Goal: Transaction & Acquisition: Purchase product/service

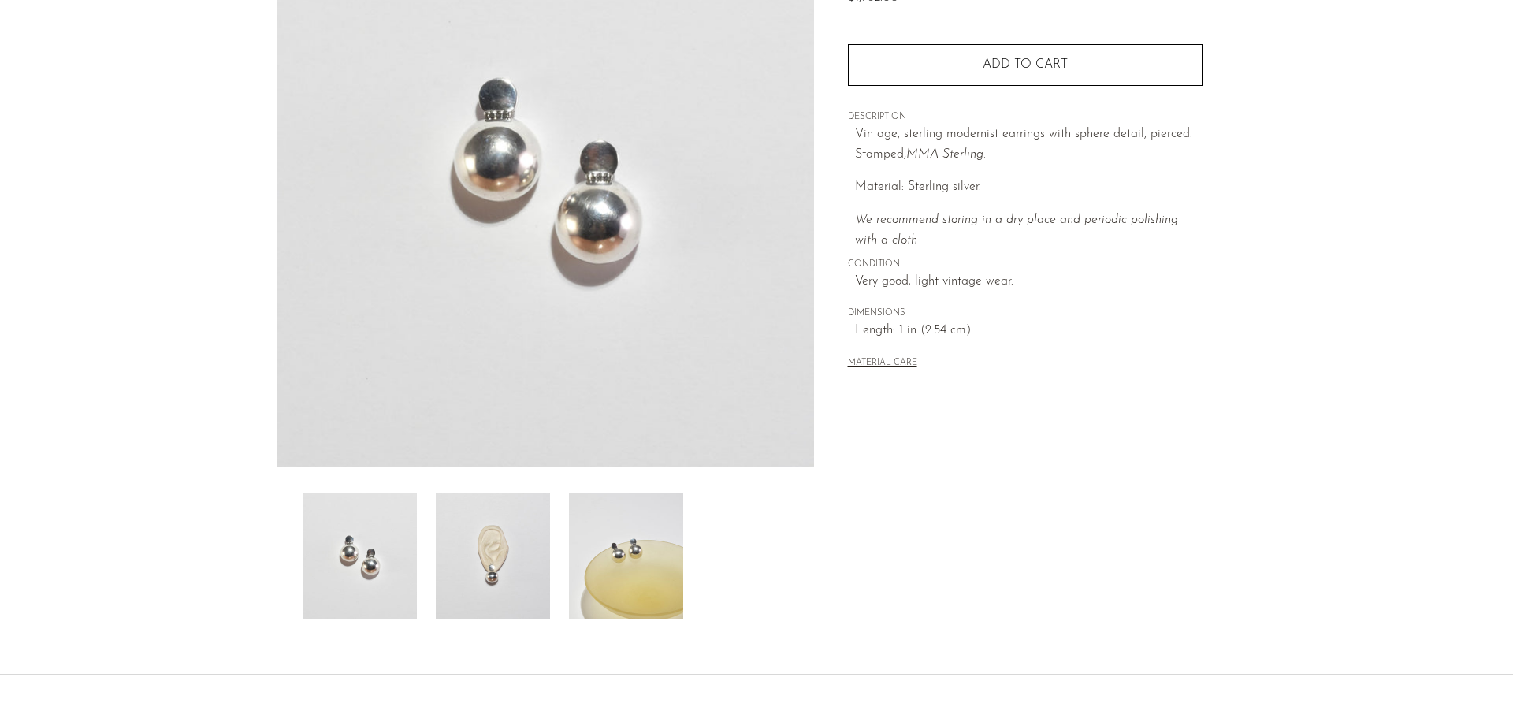
scroll to position [236, 0]
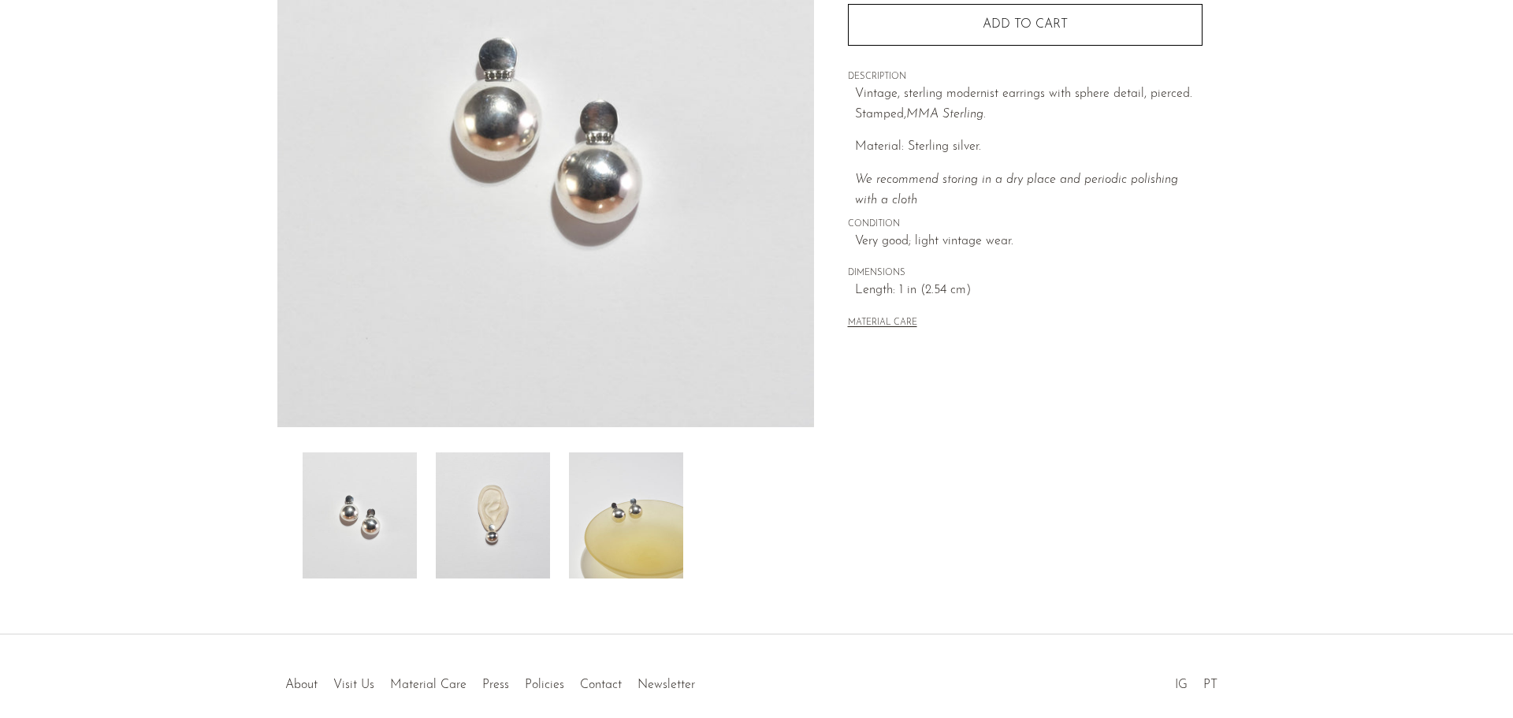
click at [504, 555] on img at bounding box center [493, 515] width 114 height 126
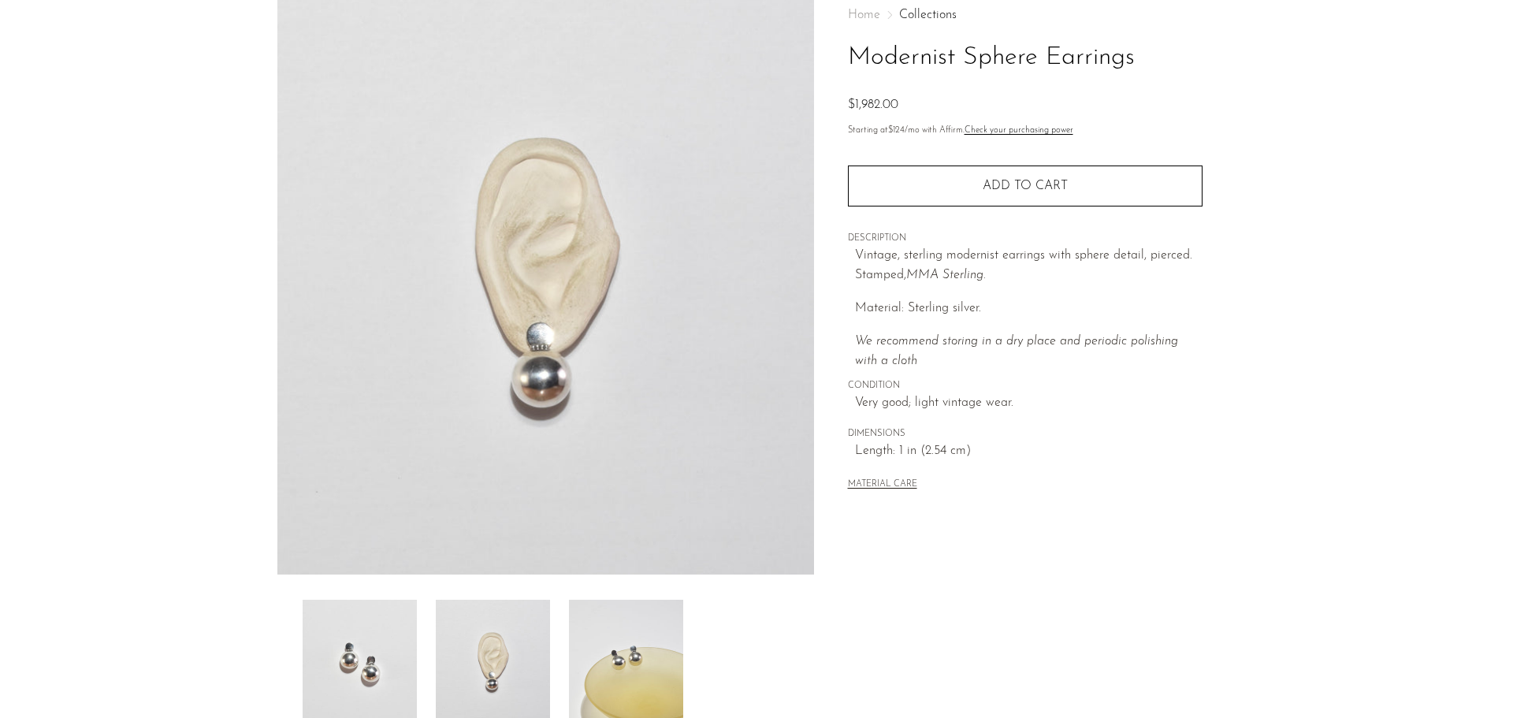
scroll to position [0, 0]
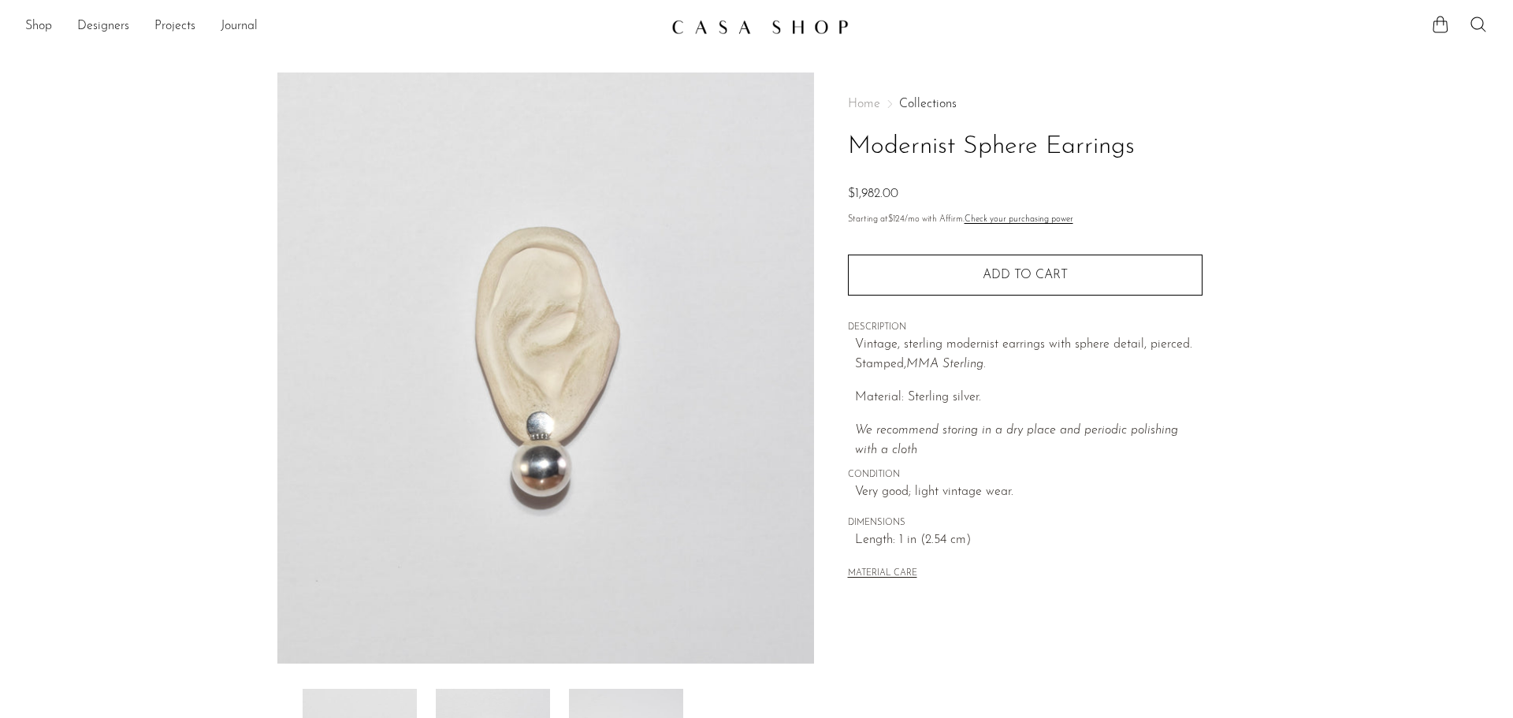
click at [695, 33] on img at bounding box center [759, 27] width 177 height 16
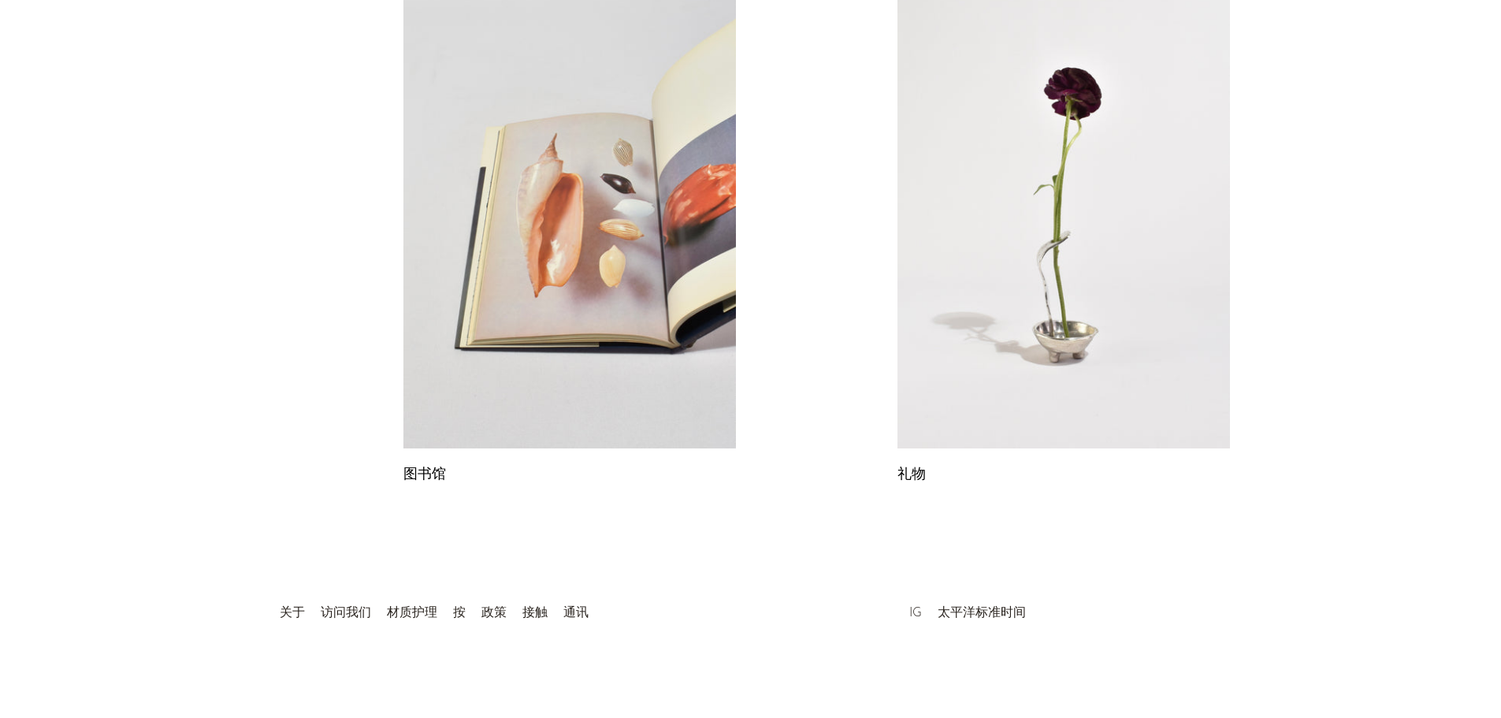
scroll to position [263, 0]
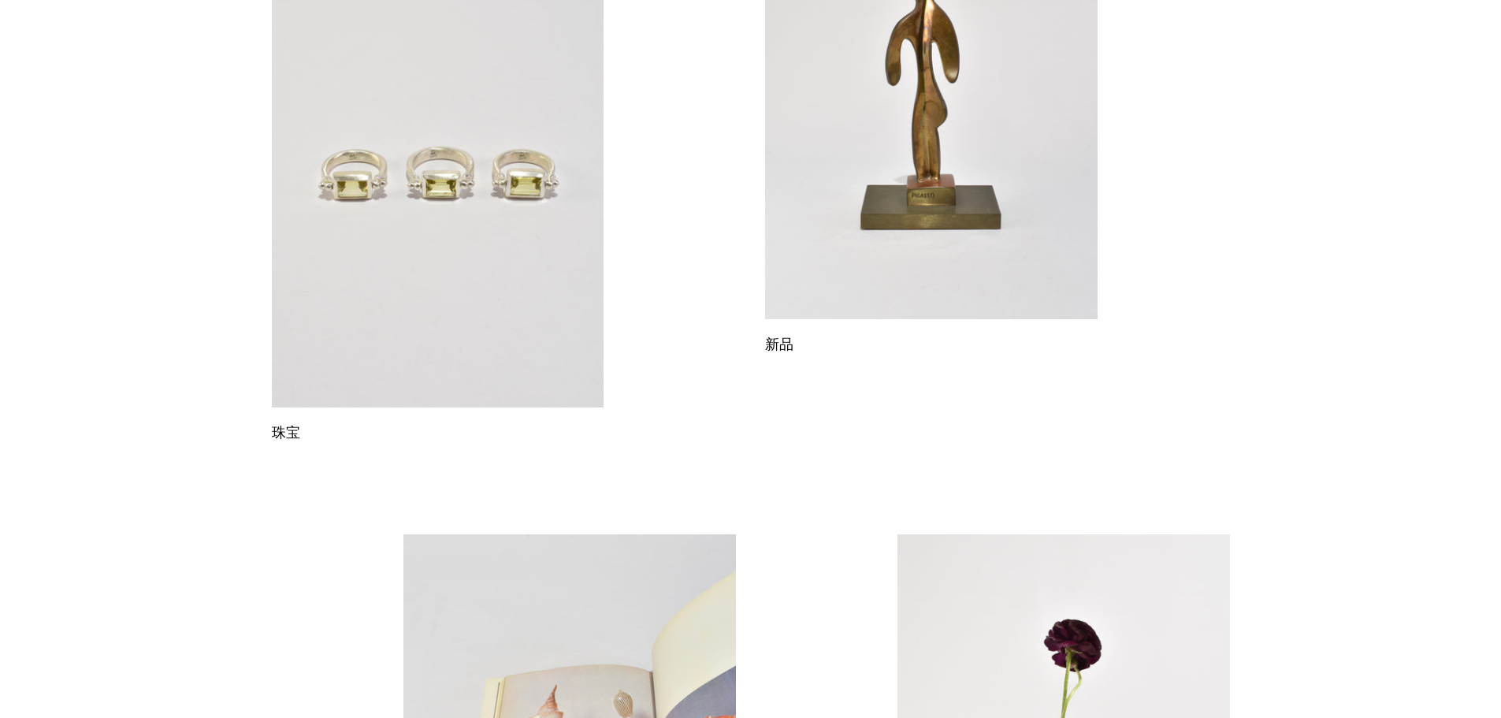
click at [537, 240] on link at bounding box center [438, 175] width 332 height 466
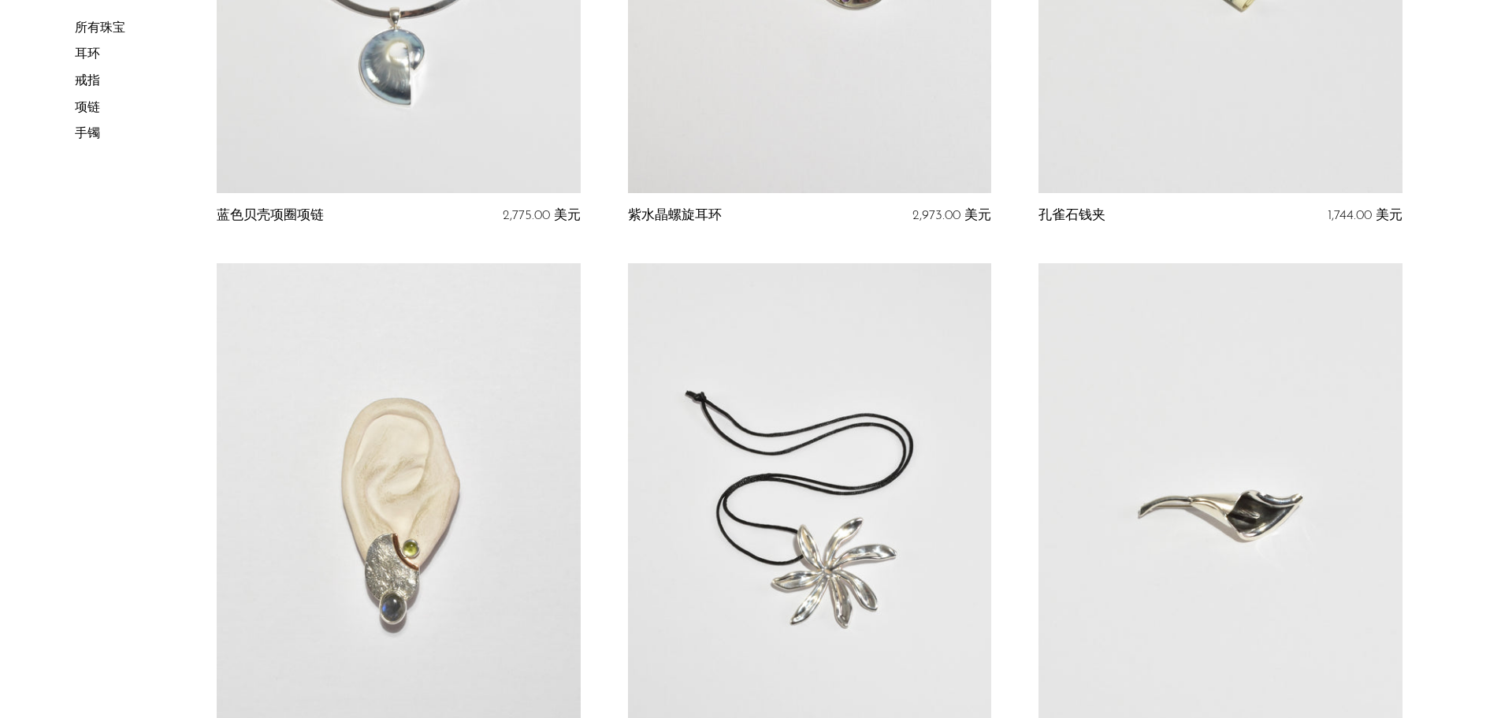
scroll to position [1182, 0]
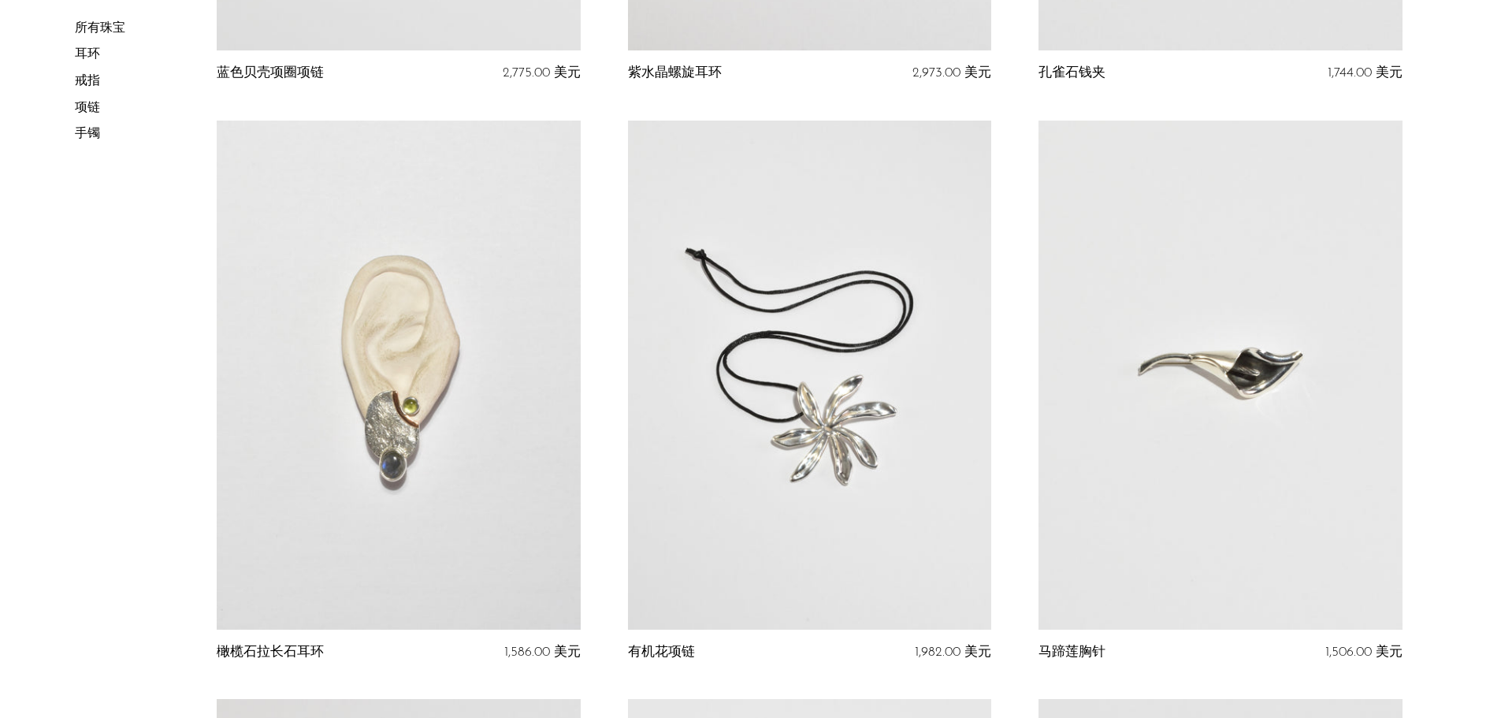
click at [856, 421] on link at bounding box center [809, 375] width 363 height 509
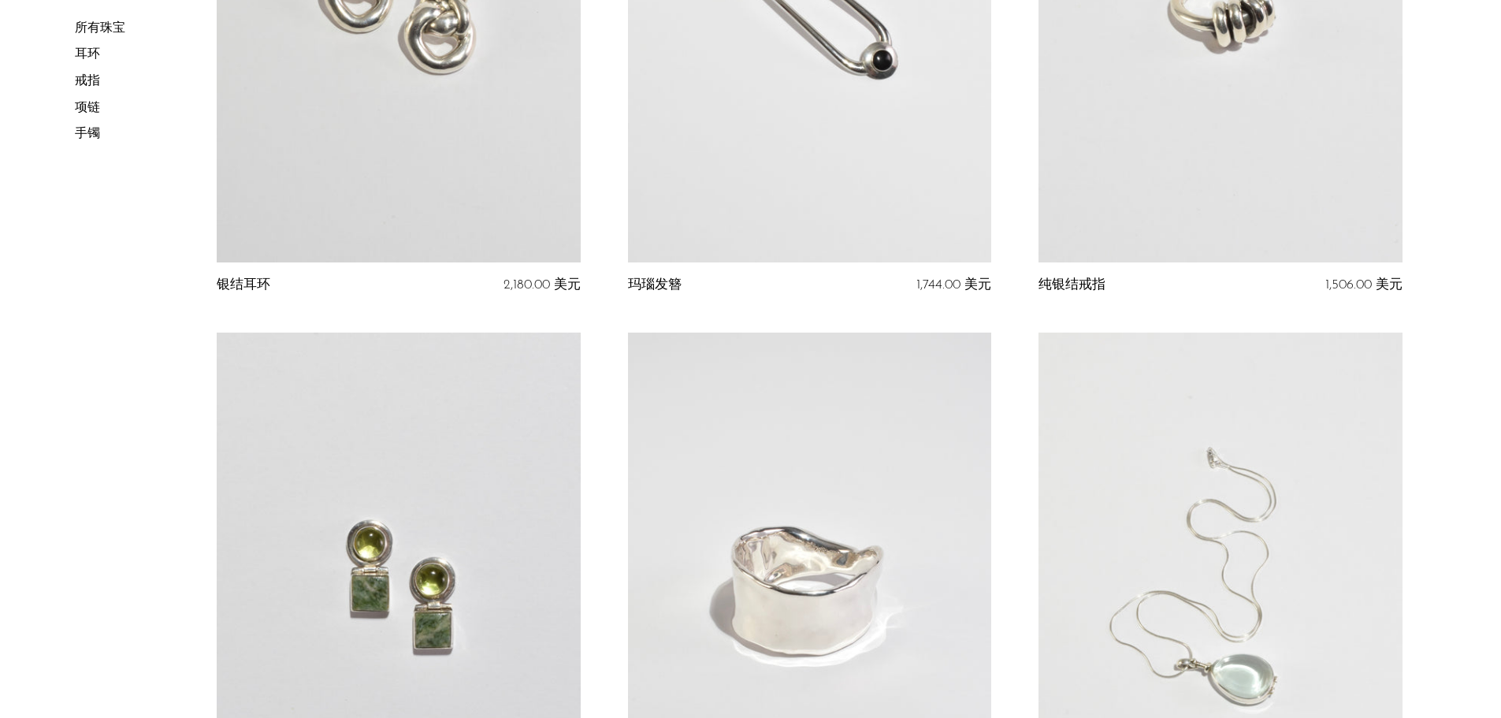
scroll to position [2442, 0]
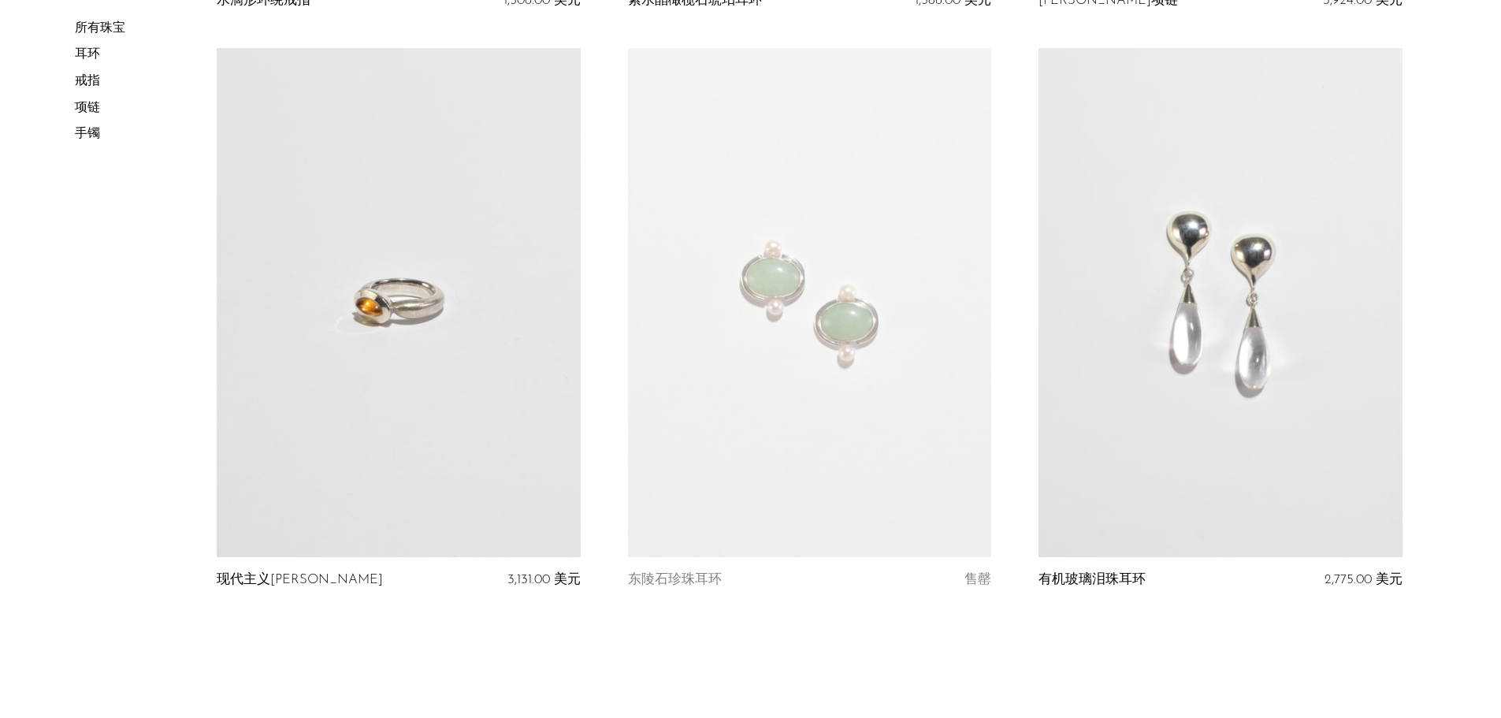
scroll to position [6618, 0]
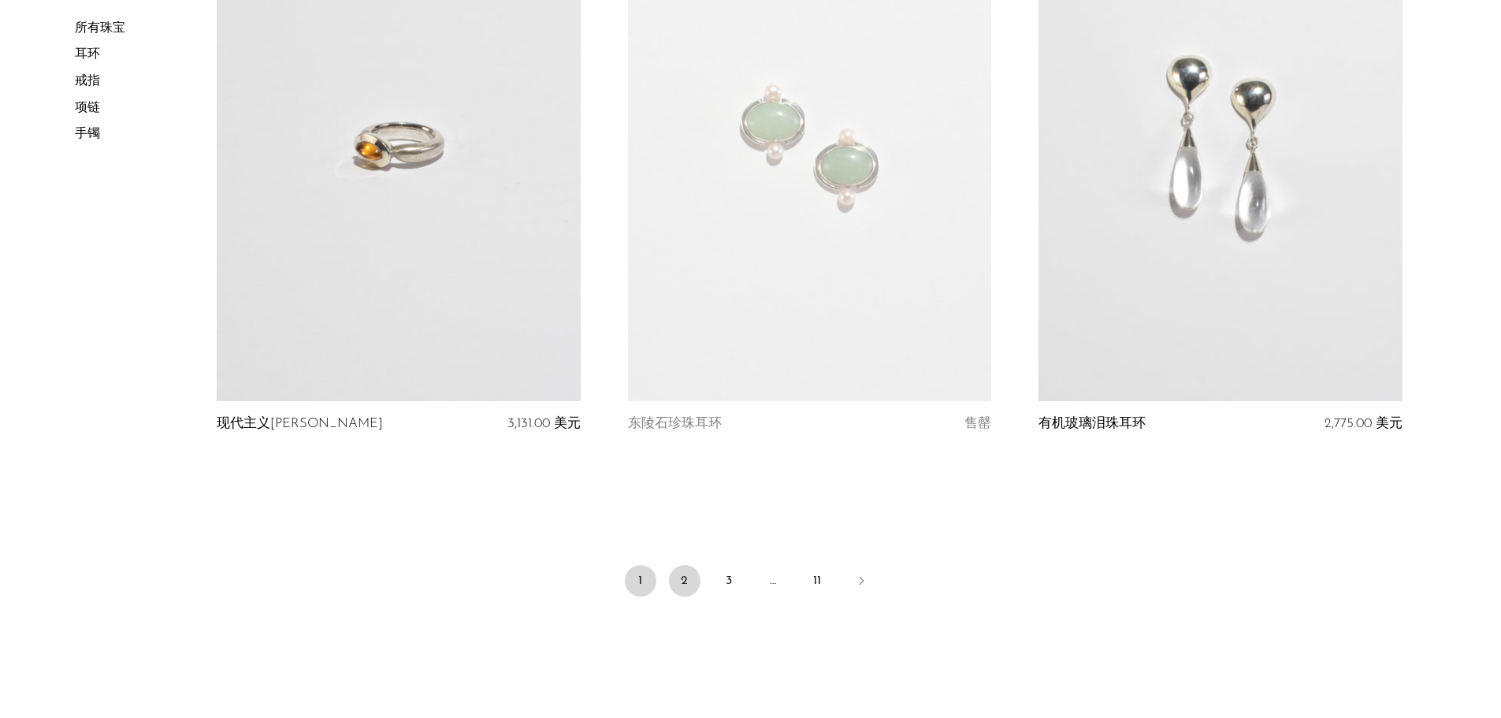
click at [670, 586] on link "2" at bounding box center [685, 581] width 32 height 32
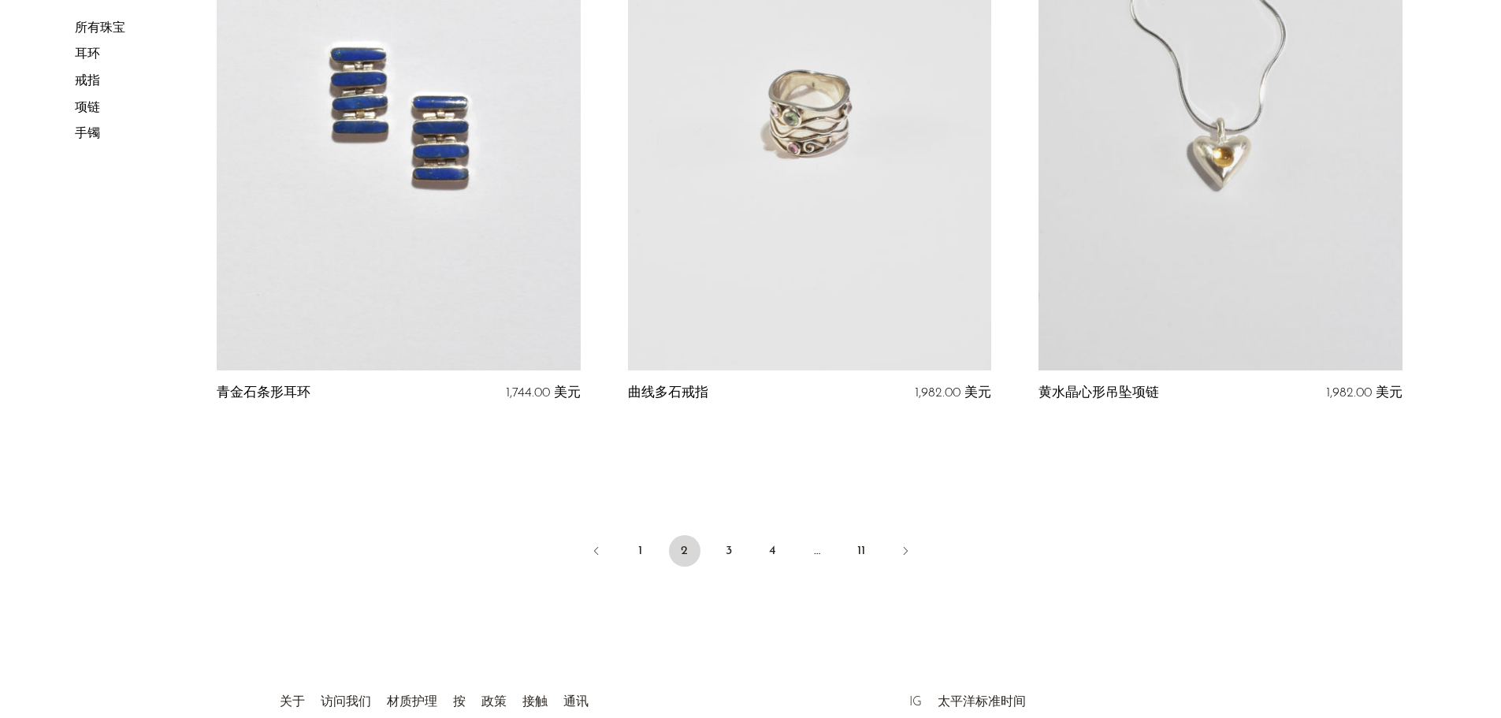
scroll to position [6790, 0]
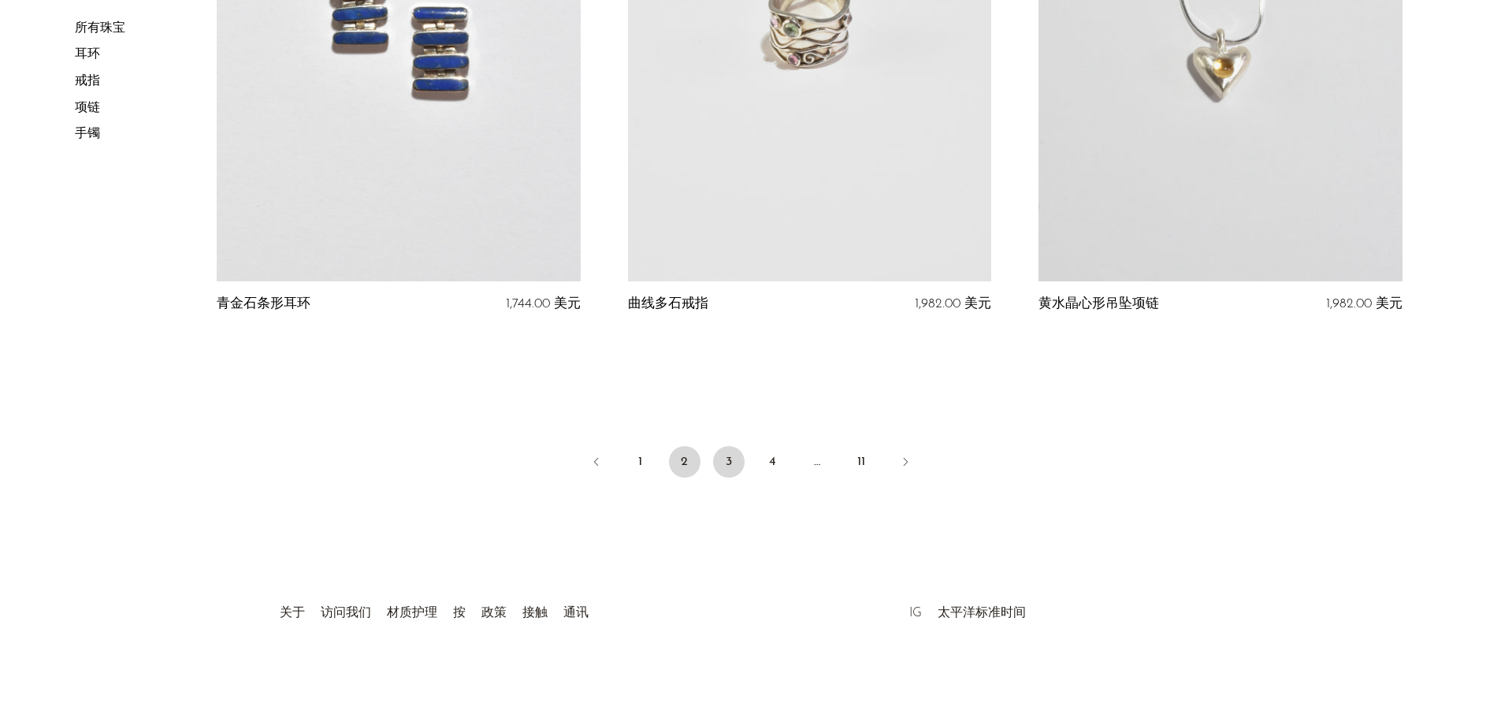
click at [726, 458] on font "3" at bounding box center [729, 461] width 6 height 13
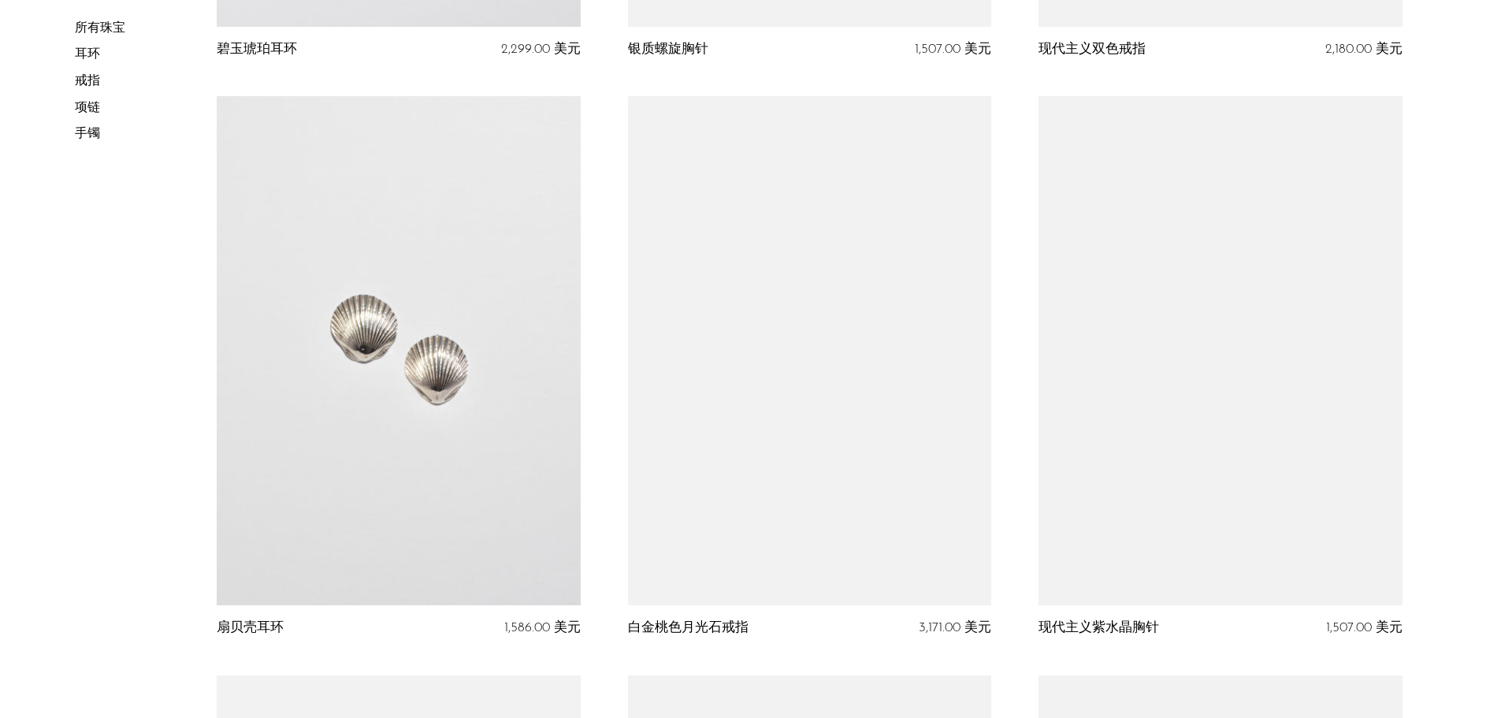
scroll to position [4097, 0]
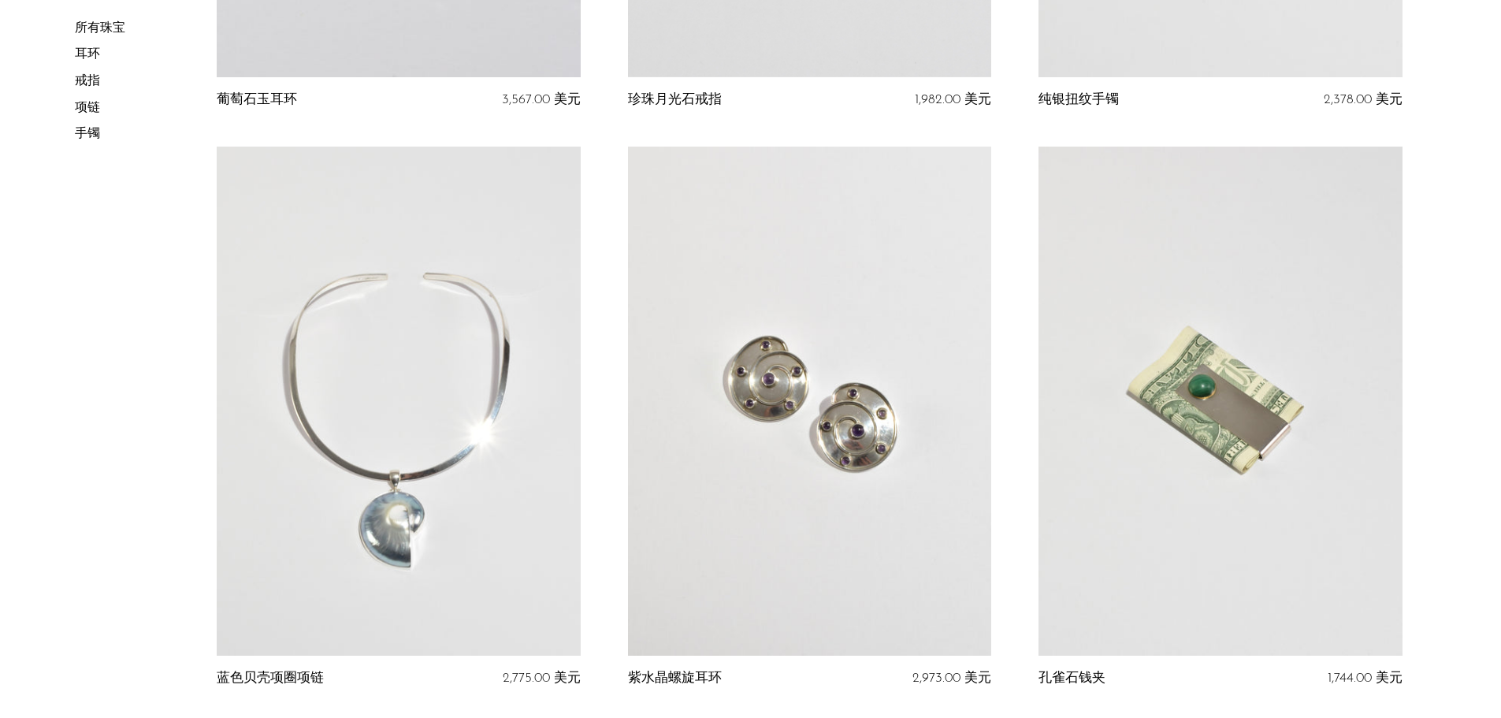
scroll to position [709, 0]
